Goal: Find specific page/section: Find specific page/section

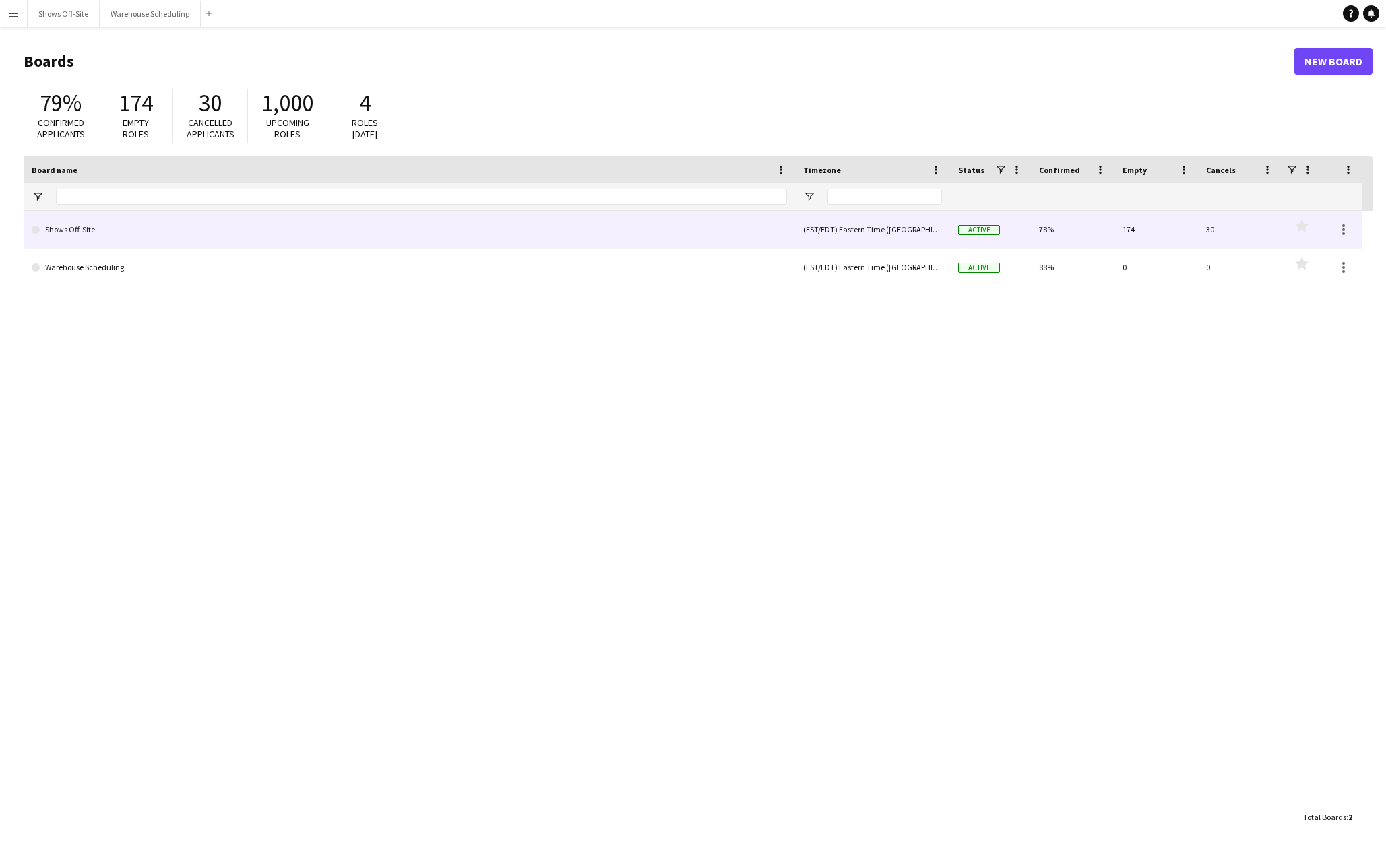
click at [246, 224] on link "Shows Off-Site" at bounding box center [409, 230] width 755 height 38
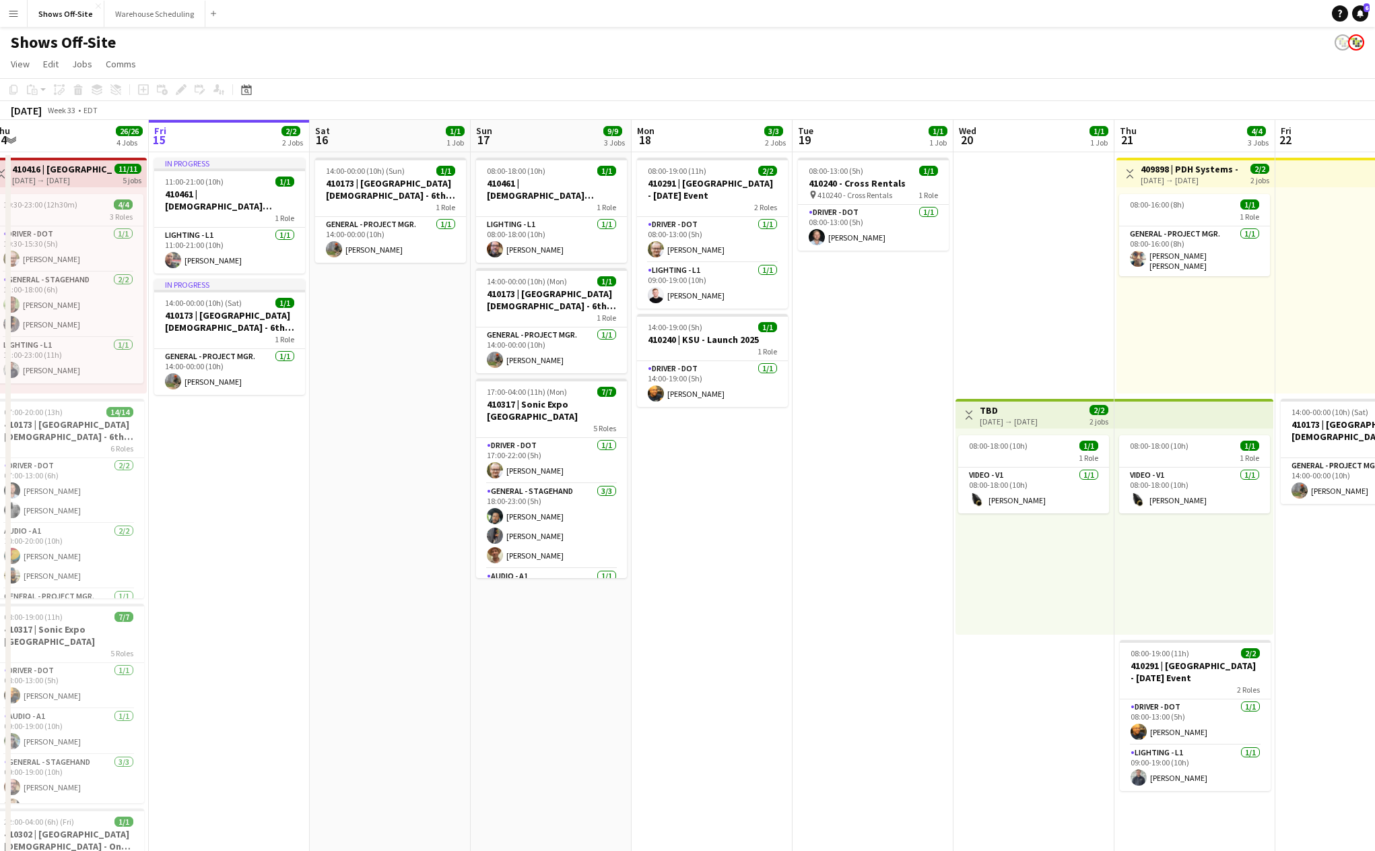
scroll to position [0, 392]
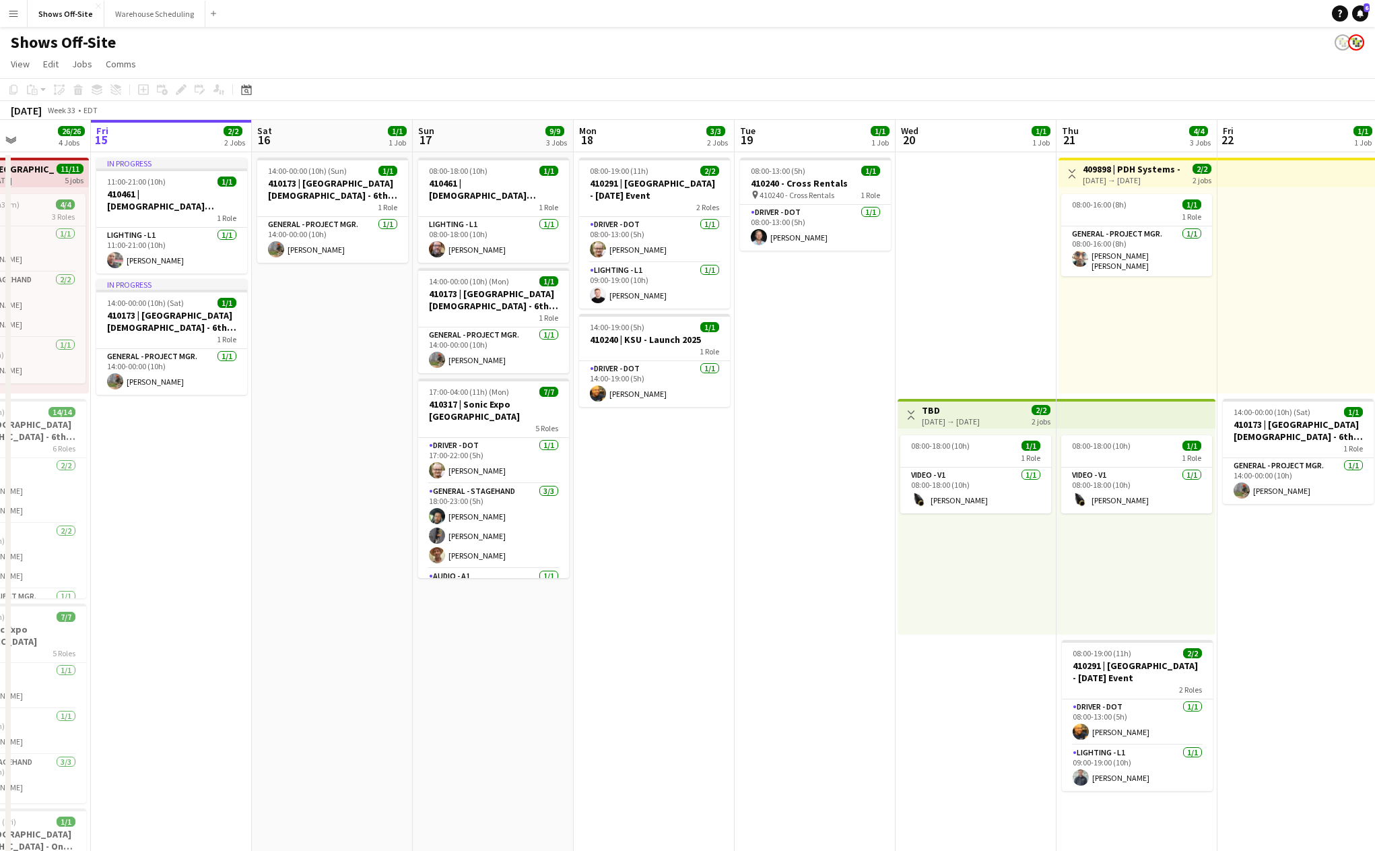
drag, startPoint x: 384, startPoint y: 384, endPoint x: 314, endPoint y: 389, distance: 70.2
click at [314, 389] on app-calendar-viewport "Tue 12 7/7 6 Jobs Wed 13 4/4 3 Jobs Thu 14 26/26 4 Jobs Fri 15 2/2 2 Jobs Sat 1…" at bounding box center [687, 613] width 1375 height 987
